Goal: Transaction & Acquisition: Purchase product/service

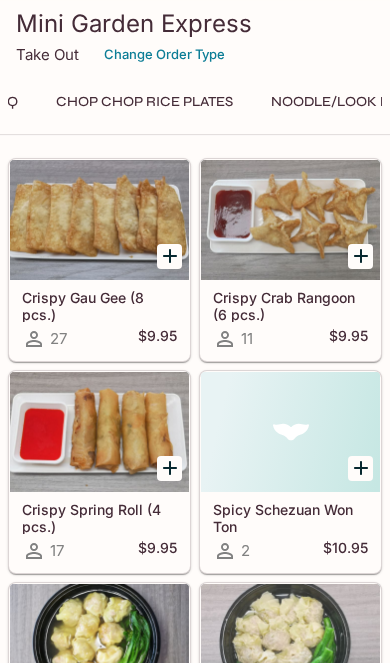
scroll to position [0, 396]
click at [298, 100] on button "Noodle/Look Funn in Soup" at bounding box center [358, 102] width 233 height 28
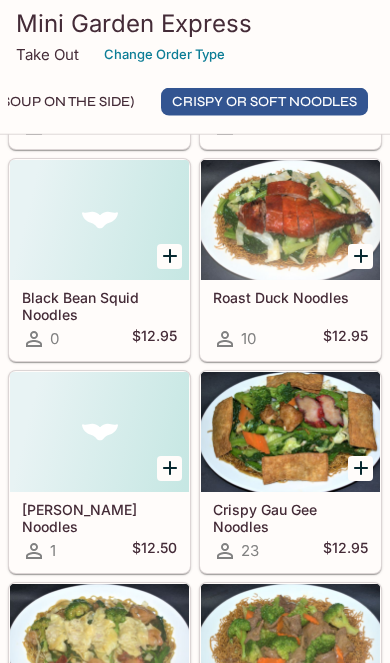
scroll to position [7044, 0]
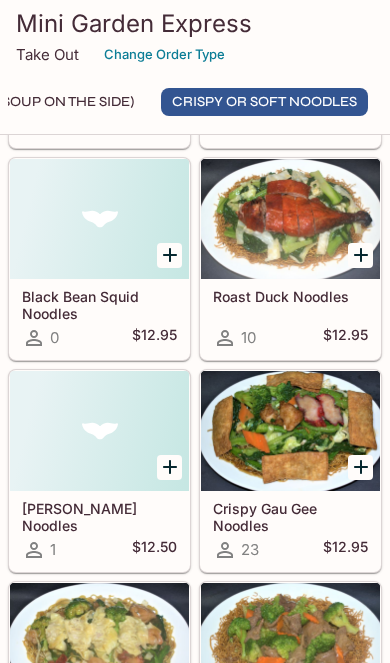
click at [353, 479] on icon "Add Crispy Gau Gee Noodles" at bounding box center [361, 467] width 24 height 24
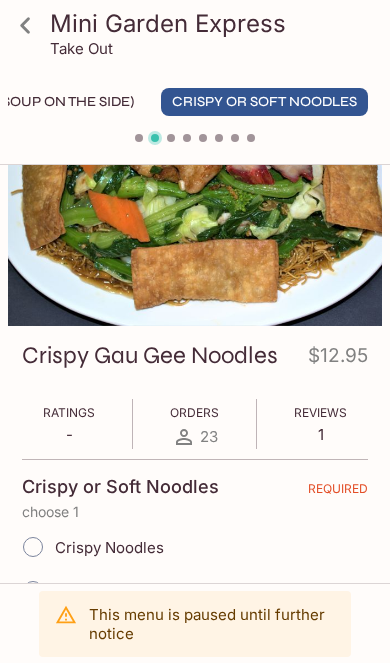
scroll to position [117, 0]
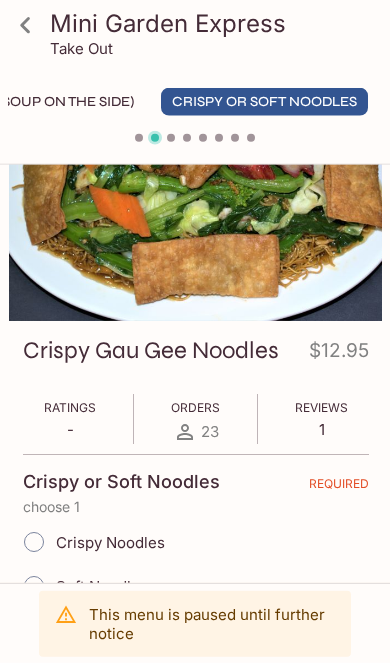
click at [66, 540] on span "Crispy Noodles" at bounding box center [110, 542] width 109 height 19
click at [55, 540] on input "Crispy Noodles" at bounding box center [34, 542] width 42 height 42
radio input "true"
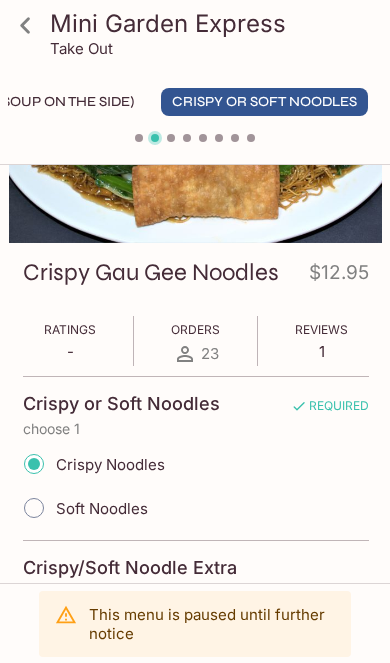
scroll to position [225, 0]
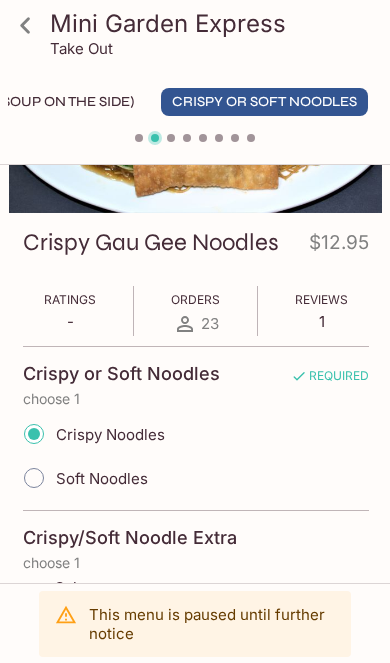
click at [25, 26] on icon at bounding box center [25, 25] width 35 height 35
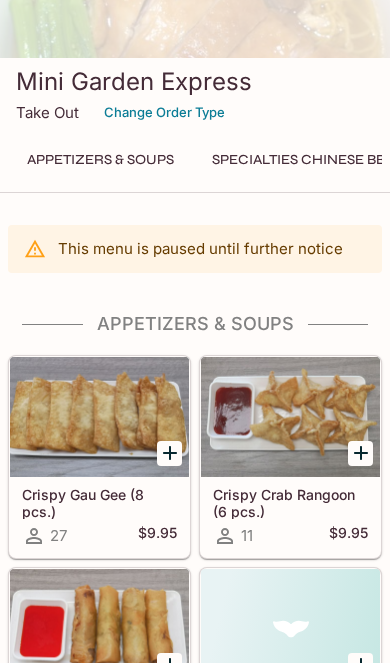
click at [60, 174] on button "Appetizers & Soups" at bounding box center [100, 160] width 169 height 28
